Goal: Information Seeking & Learning: Learn about a topic

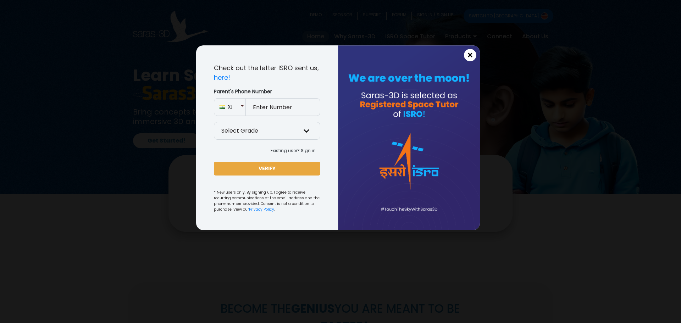
click at [473, 51] on span "×" at bounding box center [470, 55] width 6 height 9
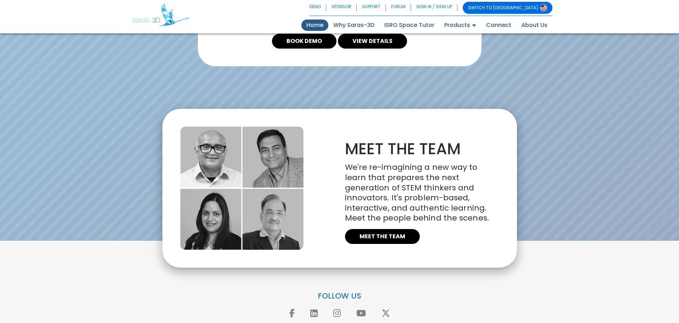
scroll to position [1539, 0]
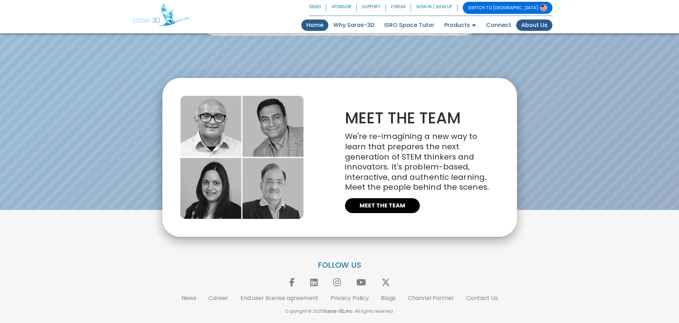
click at [525, 29] on link "About Us" at bounding box center [534, 25] width 36 height 11
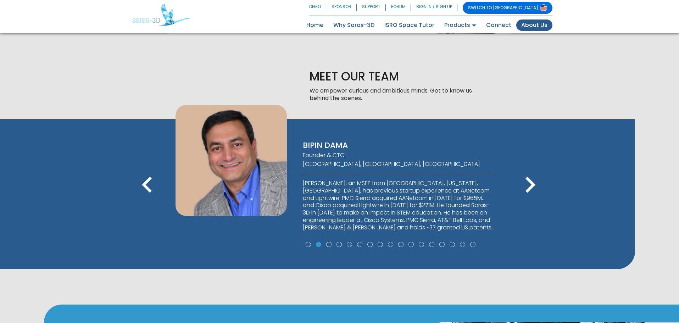
scroll to position [422, 0]
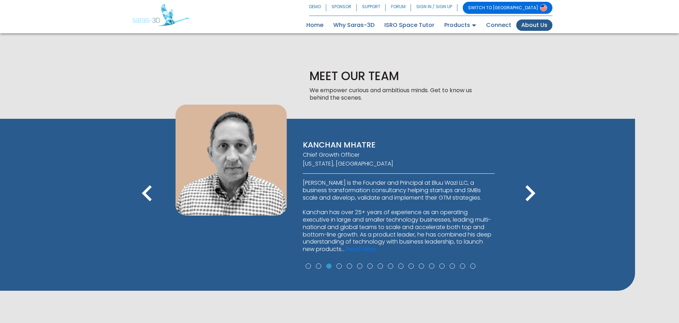
click at [145, 193] on icon "keyboard_arrow_left" at bounding box center [147, 193] width 32 height 32
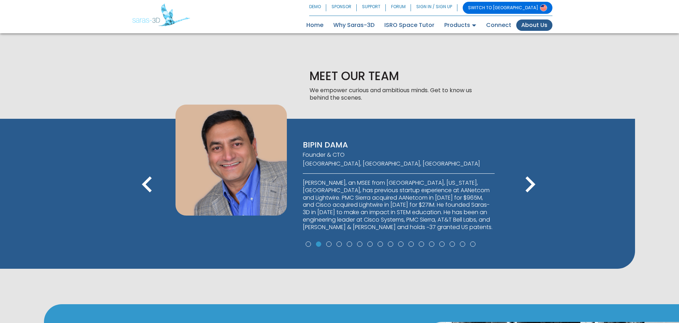
click at [530, 181] on icon "keyboard_arrow_right" at bounding box center [530, 184] width 32 height 32
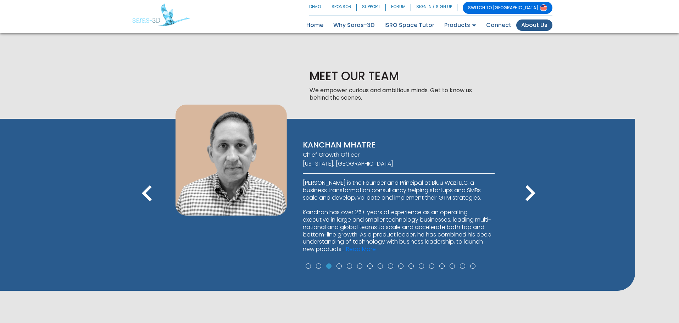
click at [530, 181] on icon "keyboard_arrow_right" at bounding box center [530, 193] width 32 height 32
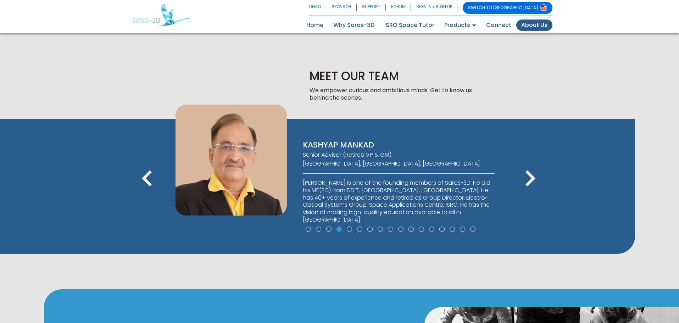
click at [530, 181] on icon "keyboard_arrow_right" at bounding box center [530, 178] width 32 height 32
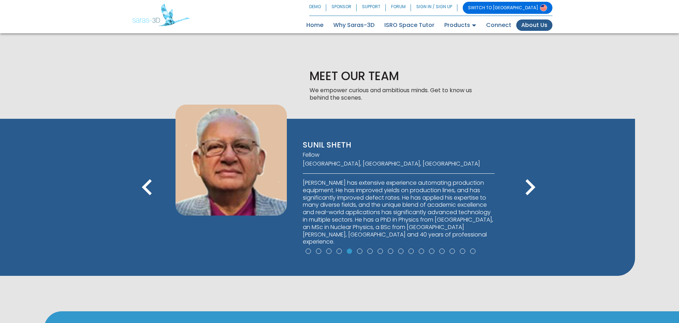
click at [530, 181] on icon "keyboard_arrow_right" at bounding box center [530, 187] width 32 height 32
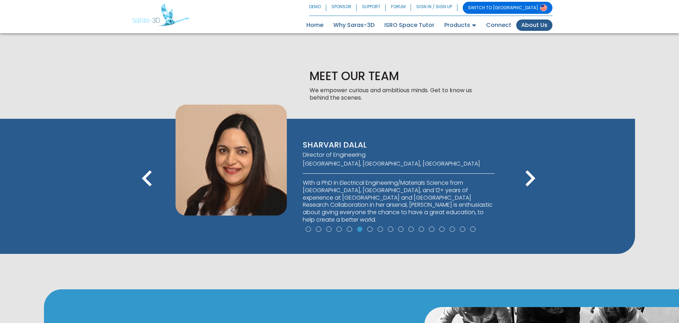
click at [530, 181] on icon "keyboard_arrow_right" at bounding box center [530, 178] width 32 height 32
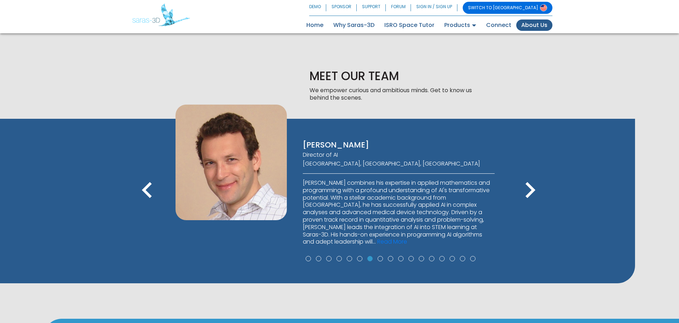
click at [530, 181] on icon "keyboard_arrow_right" at bounding box center [530, 190] width 32 height 32
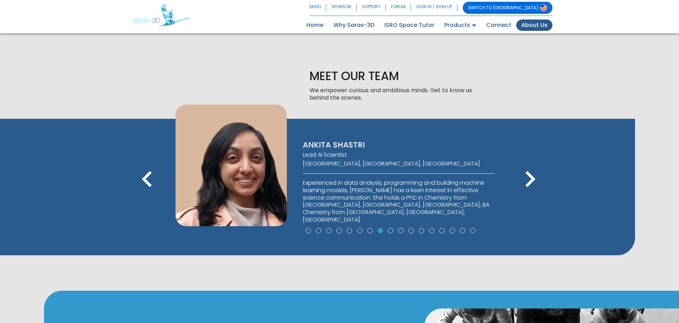
click at [530, 181] on icon "keyboard_arrow_right" at bounding box center [530, 179] width 32 height 32
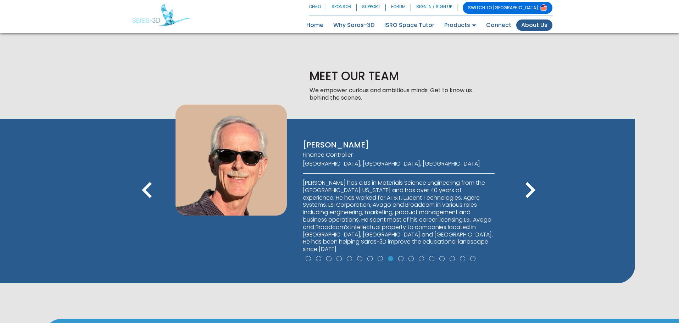
click at [530, 181] on icon "keyboard_arrow_right" at bounding box center [530, 190] width 32 height 32
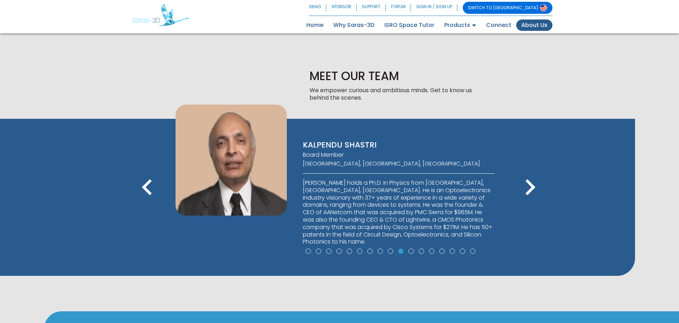
click at [530, 181] on icon "keyboard_arrow_right" at bounding box center [530, 187] width 32 height 32
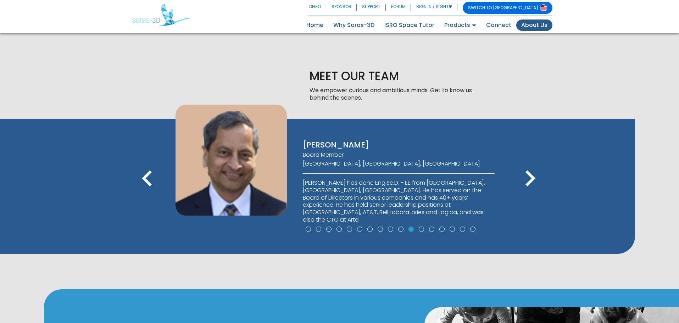
click at [530, 181] on icon "keyboard_arrow_right" at bounding box center [530, 178] width 32 height 32
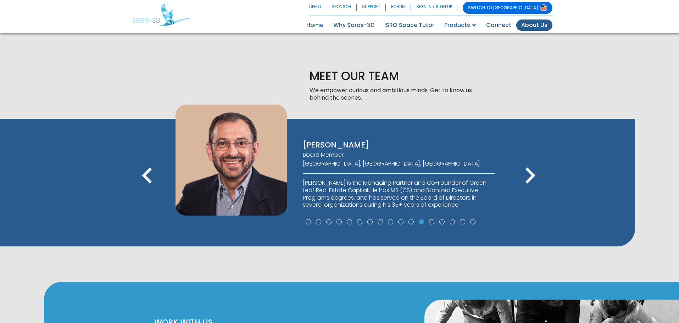
click at [530, 181] on icon "keyboard_arrow_right" at bounding box center [530, 176] width 32 height 32
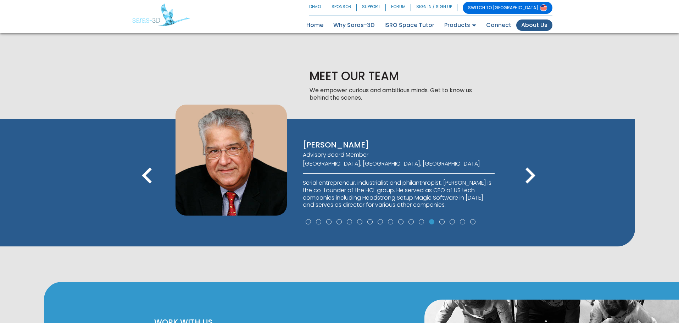
click at [530, 181] on icon "keyboard_arrow_right" at bounding box center [530, 176] width 32 height 32
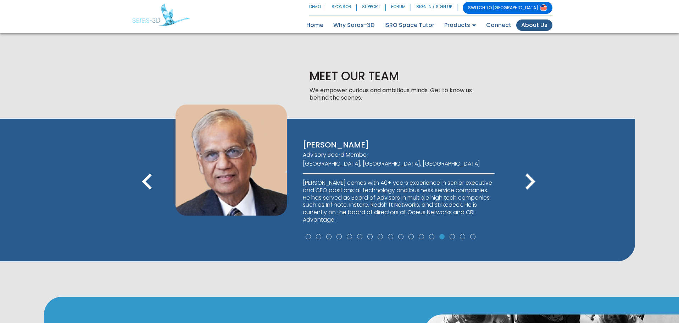
click at [530, 181] on icon "keyboard_arrow_right" at bounding box center [530, 182] width 32 height 32
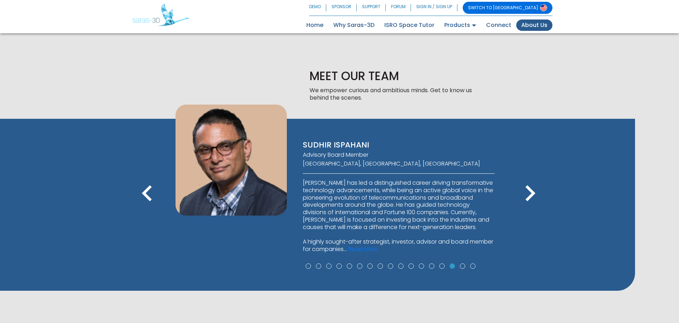
click at [530, 181] on icon "keyboard_arrow_right" at bounding box center [530, 193] width 32 height 32
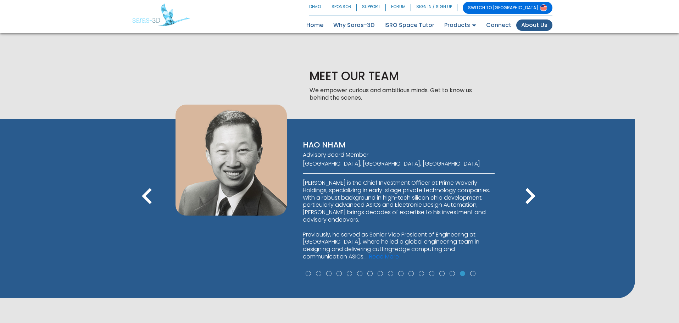
click at [530, 181] on icon "keyboard_arrow_right" at bounding box center [530, 196] width 32 height 32
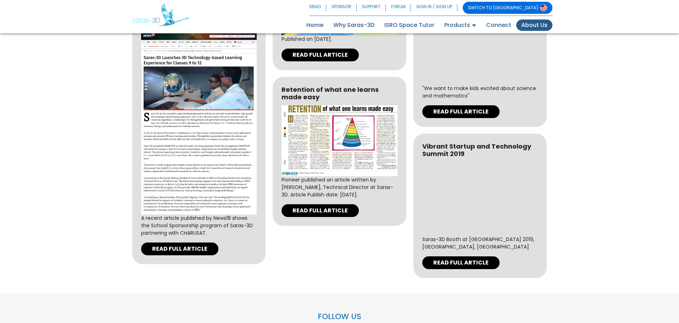
scroll to position [2244, 0]
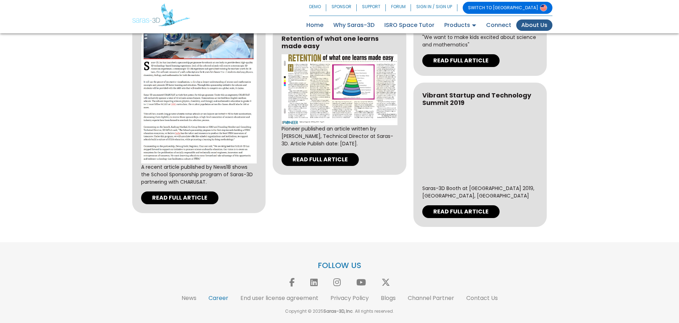
click at [214, 297] on link "Career" at bounding box center [219, 298] width 20 height 8
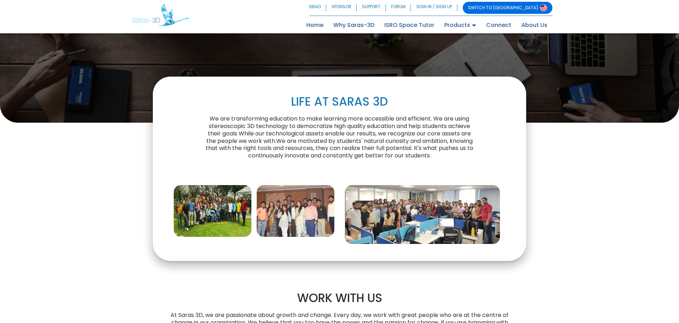
scroll to position [148, 0]
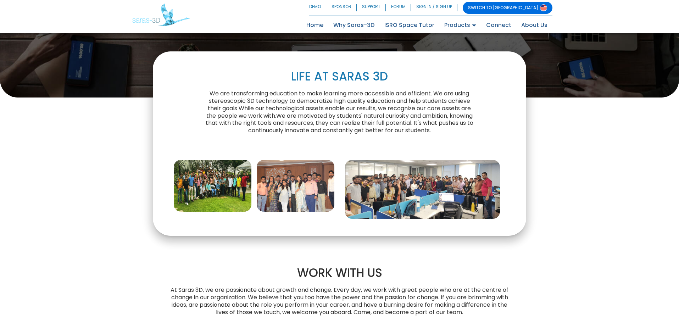
click at [220, 173] on img at bounding box center [213, 186] width 78 height 52
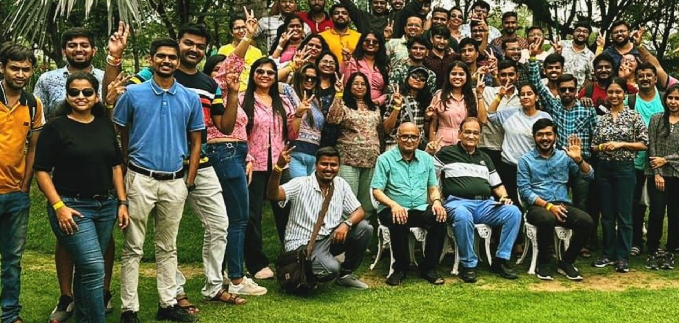
drag, startPoint x: 251, startPoint y: 137, endPoint x: 185, endPoint y: 164, distance: 71.1
click at [185, 164] on img at bounding box center [278, 160] width 506 height 227
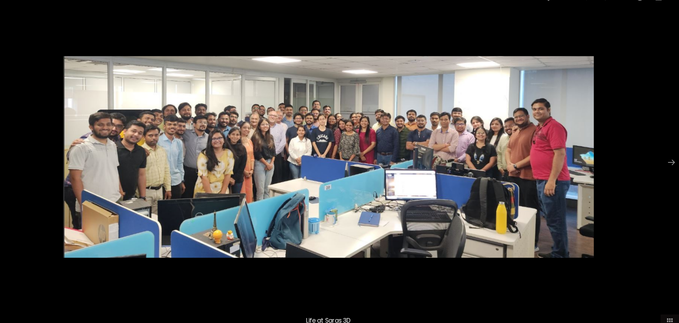
click at [615, 50] on div at bounding box center [339, 161] width 679 height 323
